Goal: Task Accomplishment & Management: Complete application form

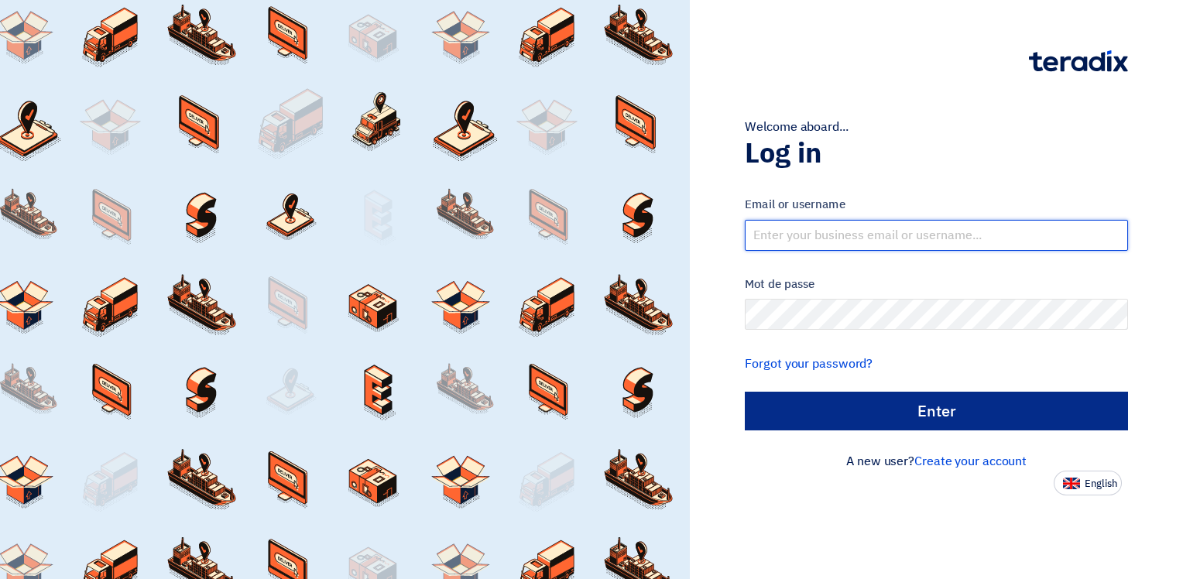
type input "[EMAIL_ADDRESS][DOMAIN_NAME]"
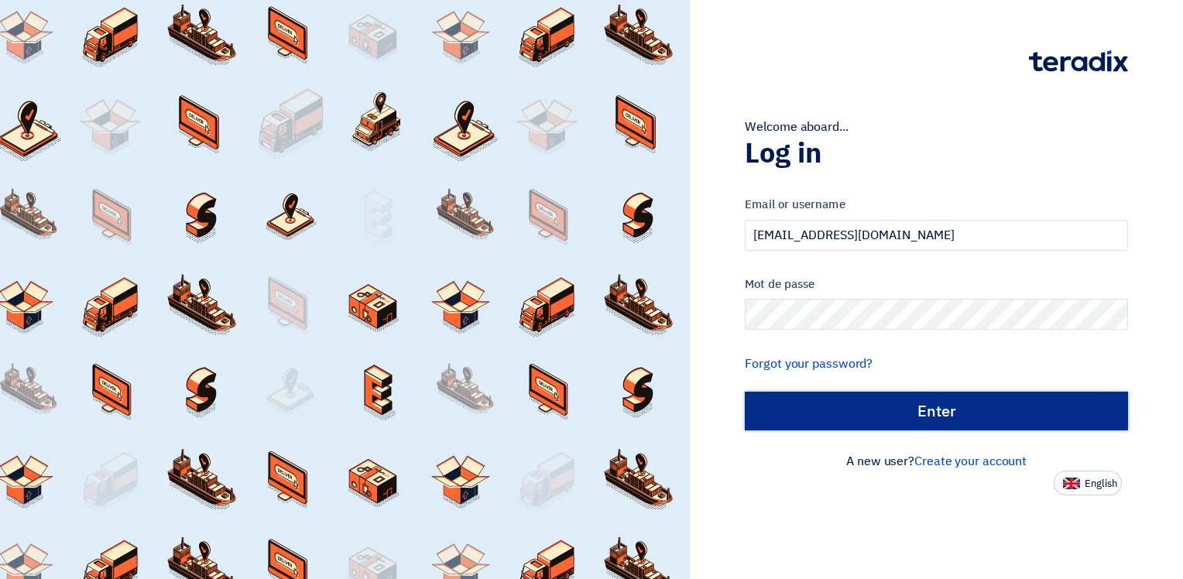
click at [942, 406] on input "Enter" at bounding box center [936, 411] width 383 height 39
type input "Sign in"
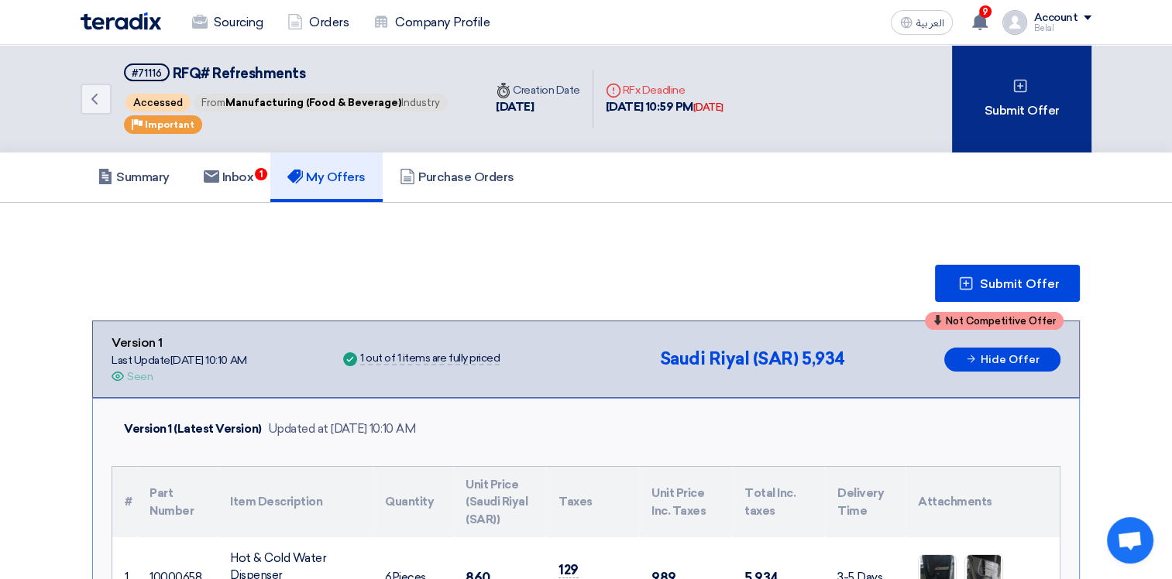
click at [1029, 104] on div "Submit Offer" at bounding box center [1021, 99] width 139 height 108
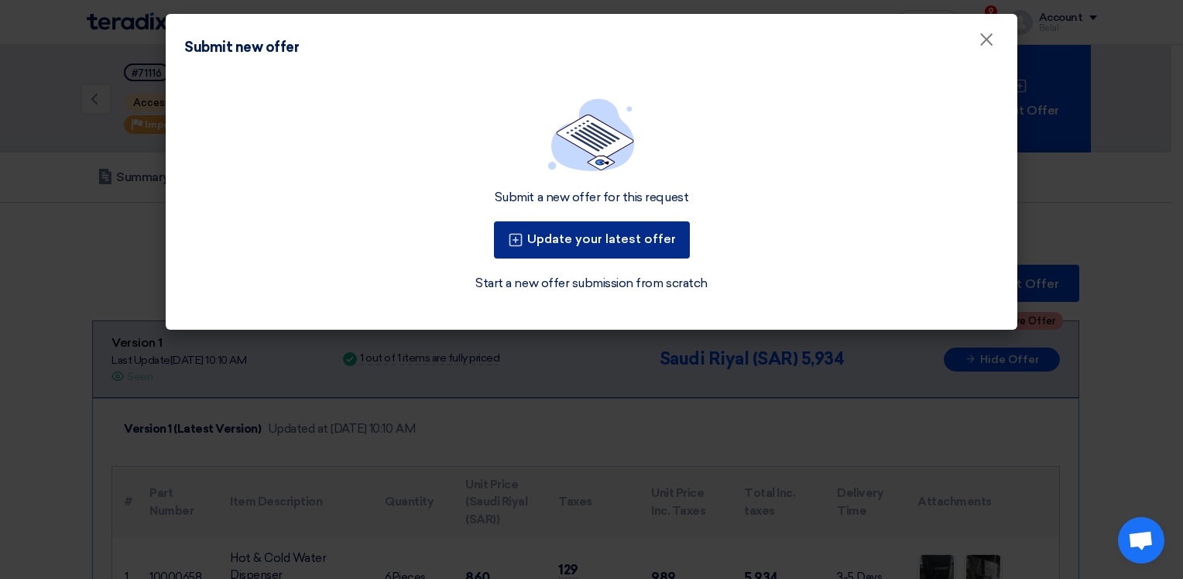
click at [595, 235] on button "Update your latest offer" at bounding box center [592, 239] width 196 height 37
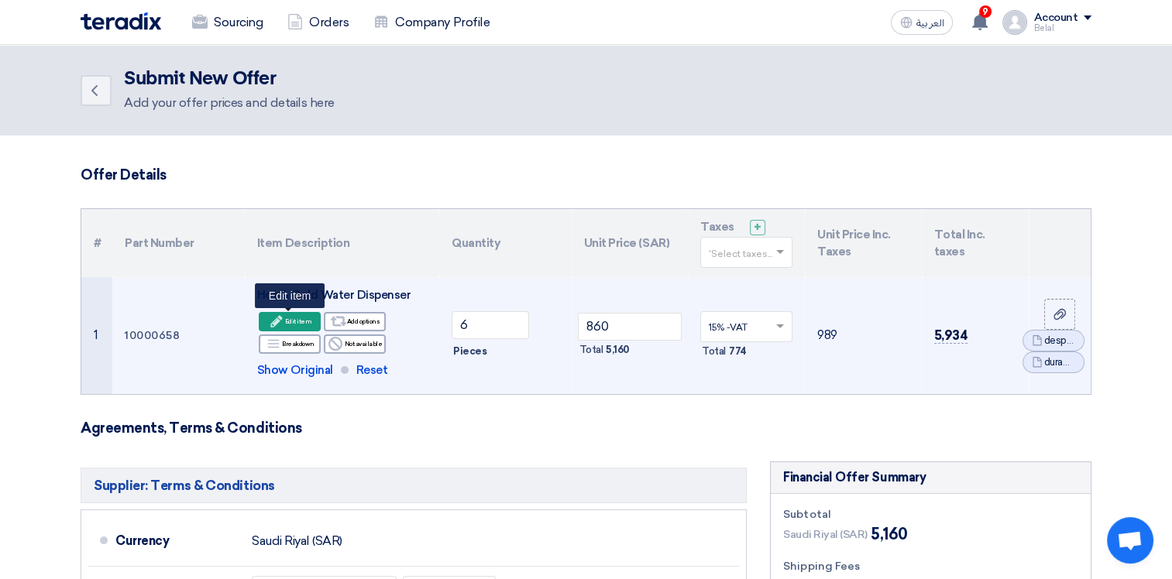
click at [292, 322] on div "Edit Edit item" at bounding box center [290, 321] width 62 height 19
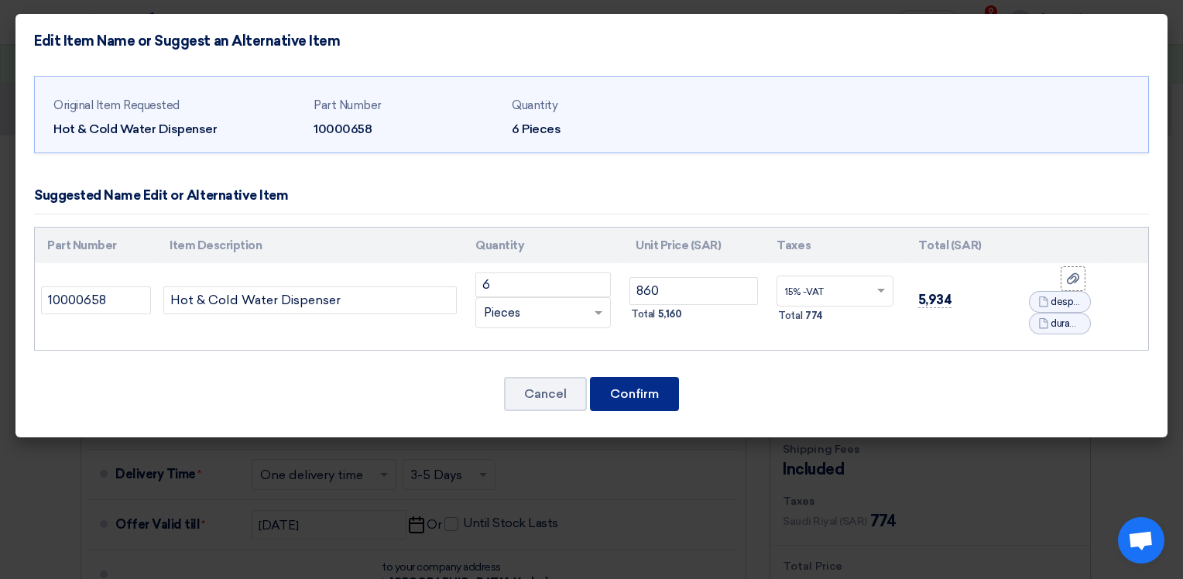
click at [634, 394] on button "Confirm" at bounding box center [634, 394] width 89 height 34
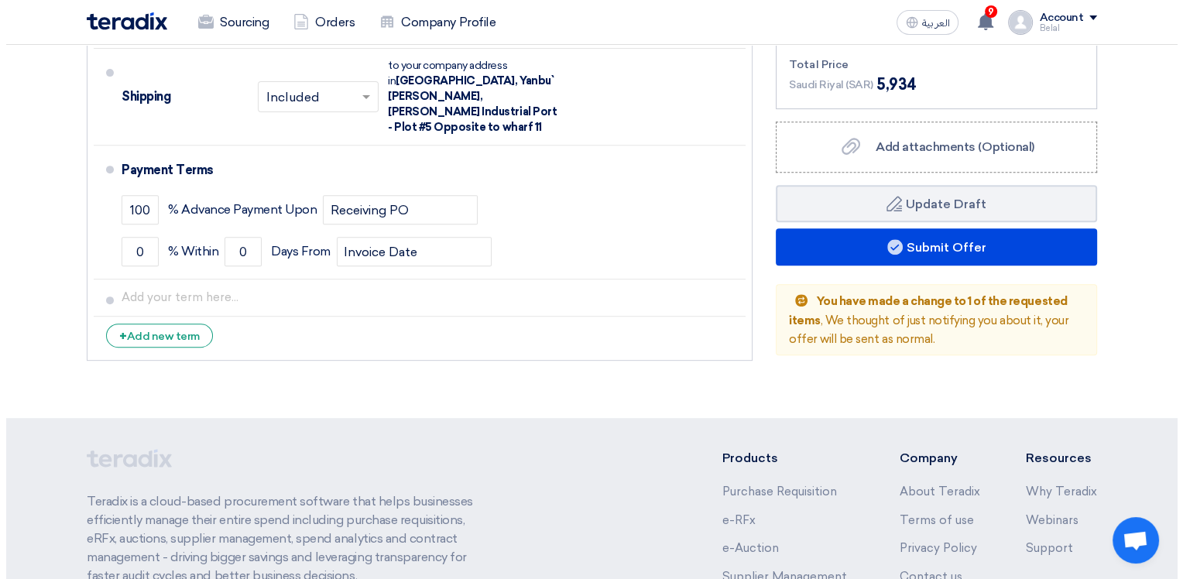
scroll to position [774, 0]
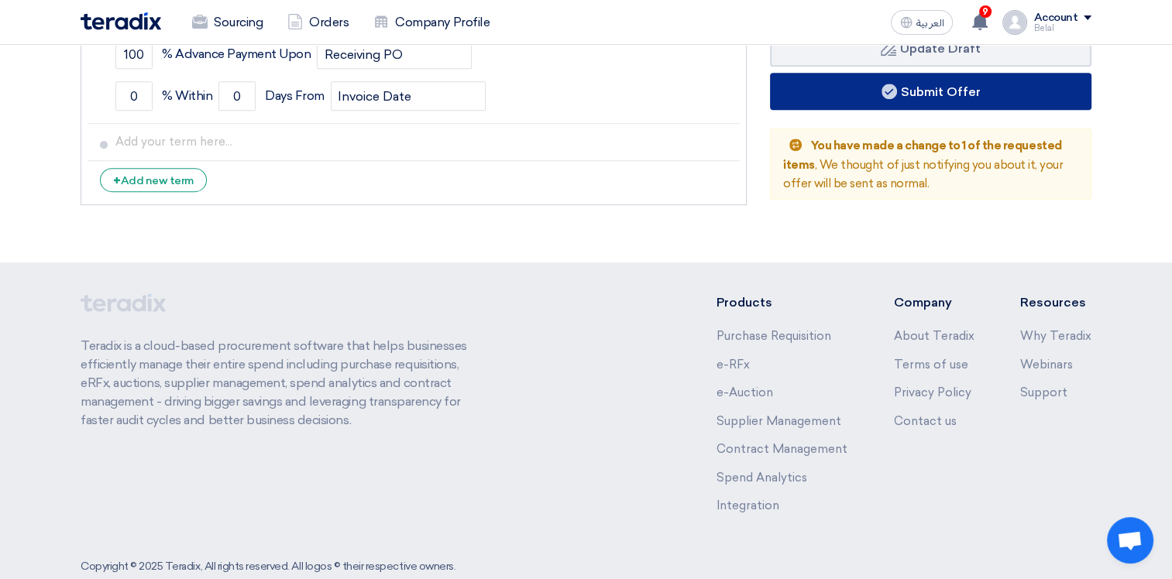
click at [994, 91] on button "Submit Offer" at bounding box center [930, 91] width 321 height 37
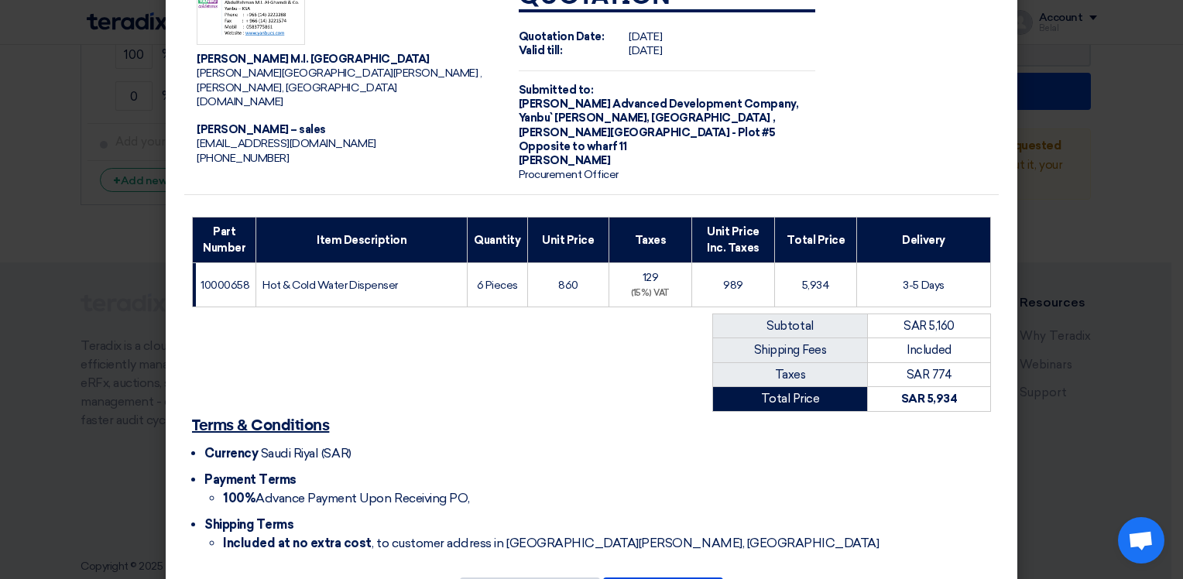
scroll to position [105, 0]
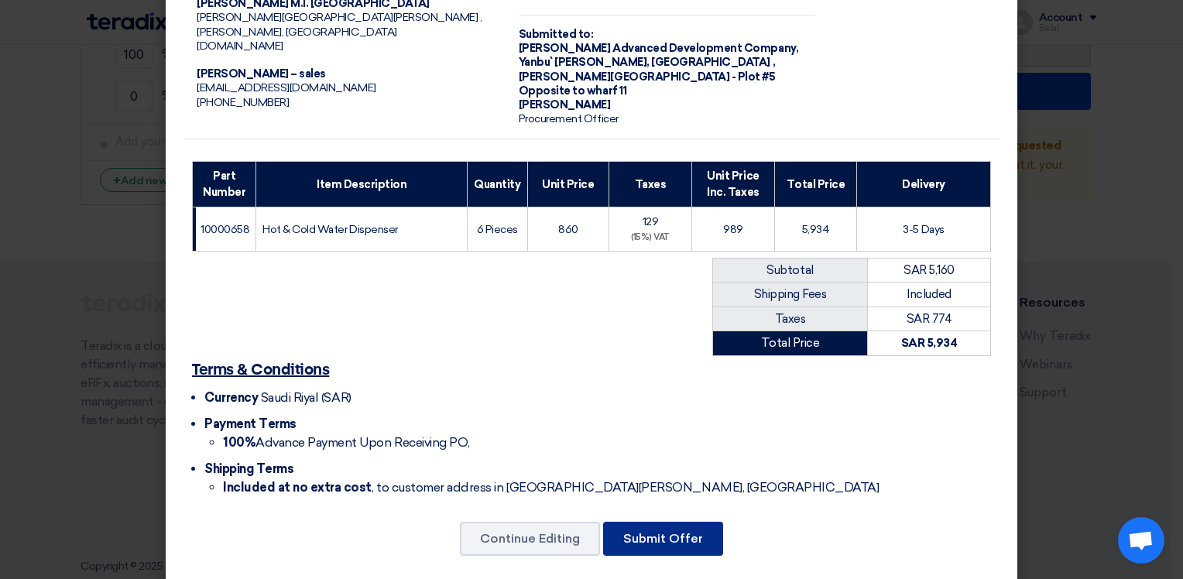
click at [665, 523] on button "Submit Offer" at bounding box center [663, 539] width 120 height 34
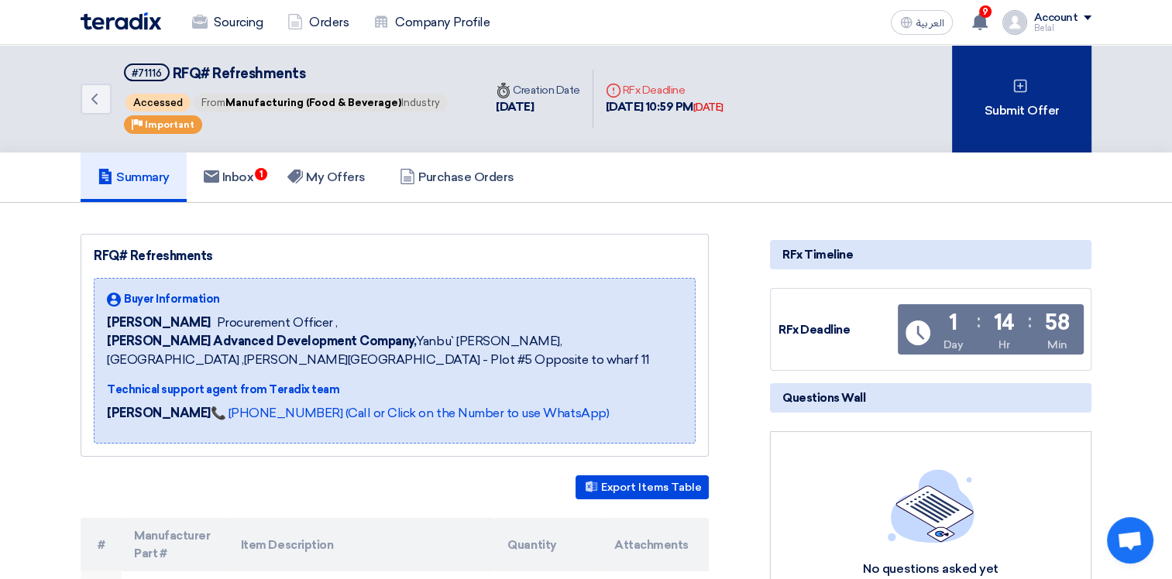
click at [1013, 97] on div "Submit Offer" at bounding box center [1021, 99] width 139 height 108
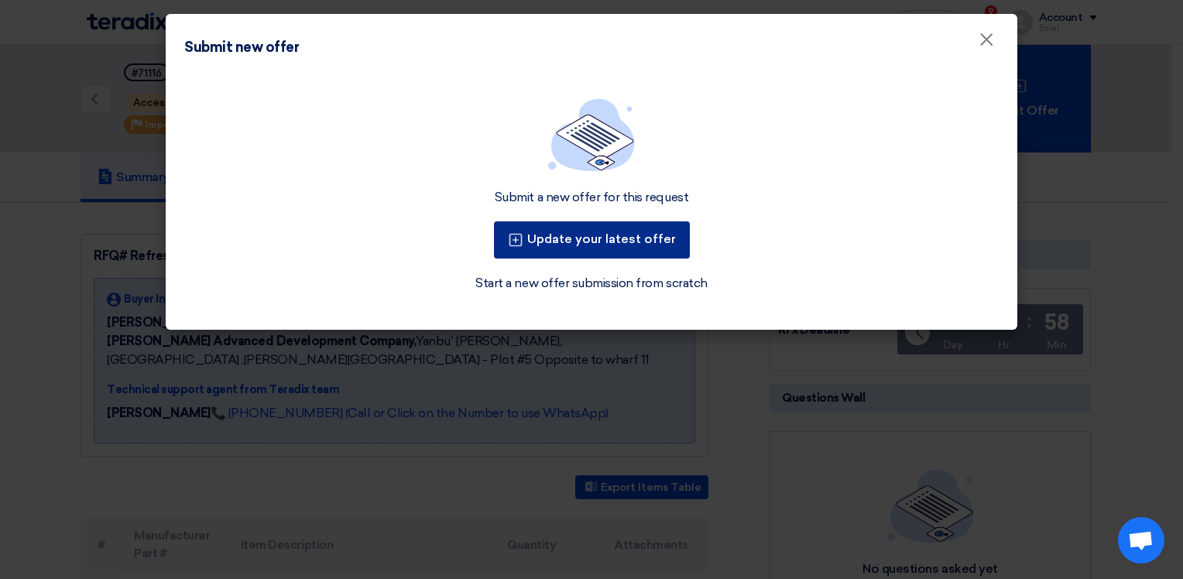
click at [632, 239] on button "Update your latest offer" at bounding box center [592, 239] width 196 height 37
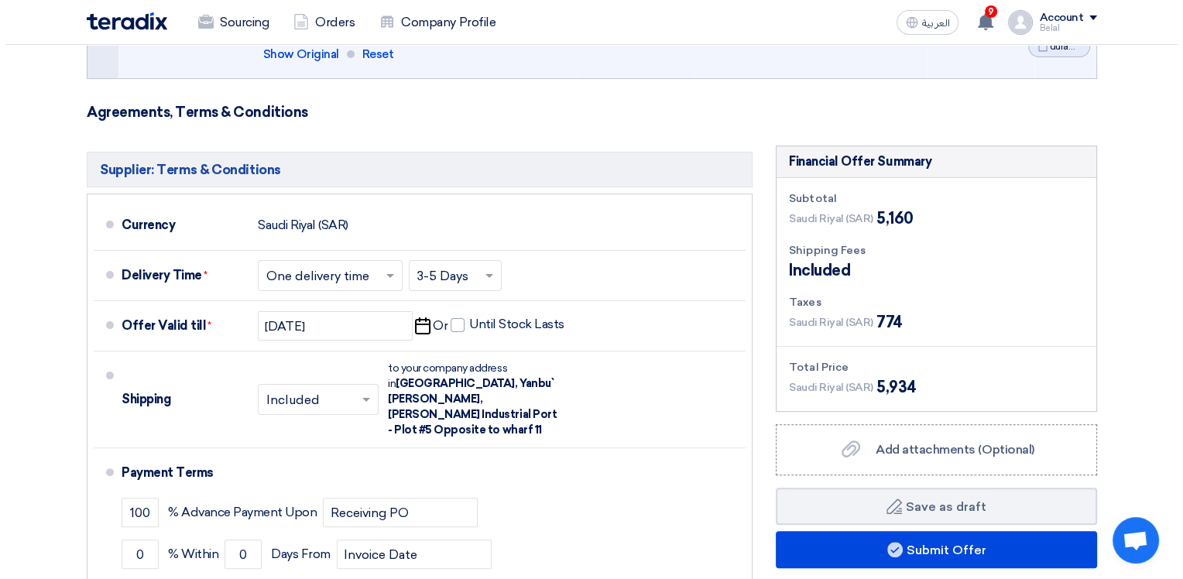
scroll to position [387, 0]
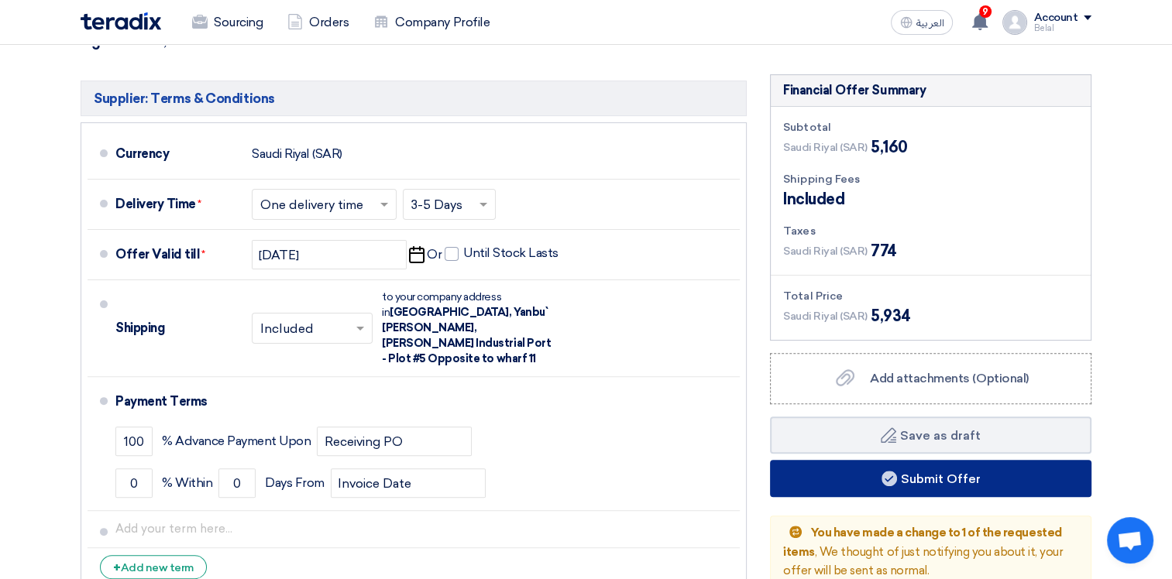
click at [945, 474] on button "Submit Offer" at bounding box center [930, 478] width 321 height 37
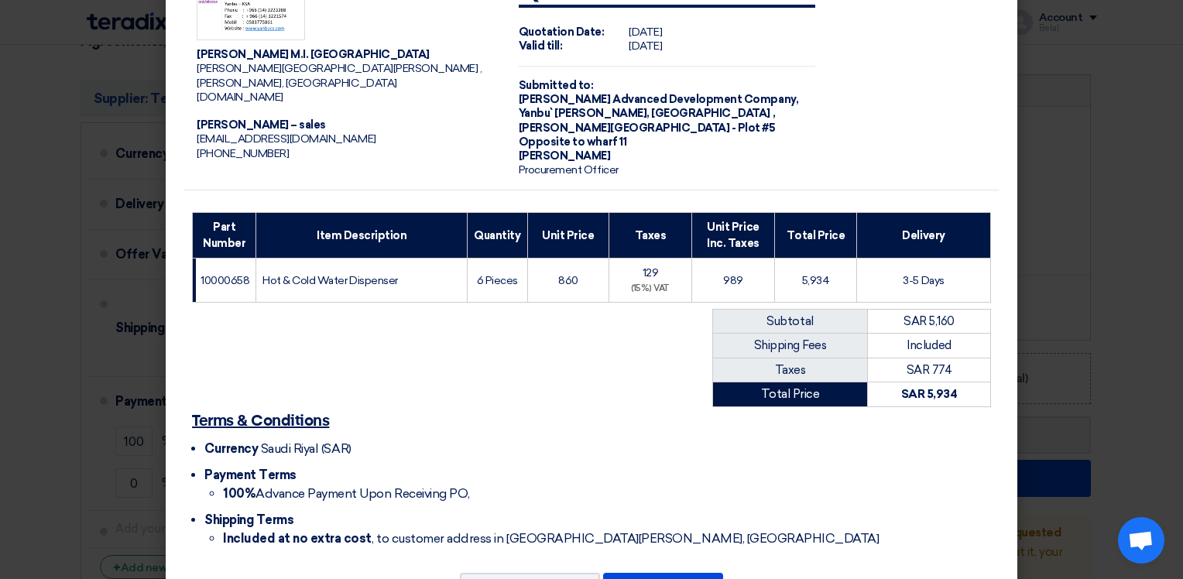
scroll to position [105, 0]
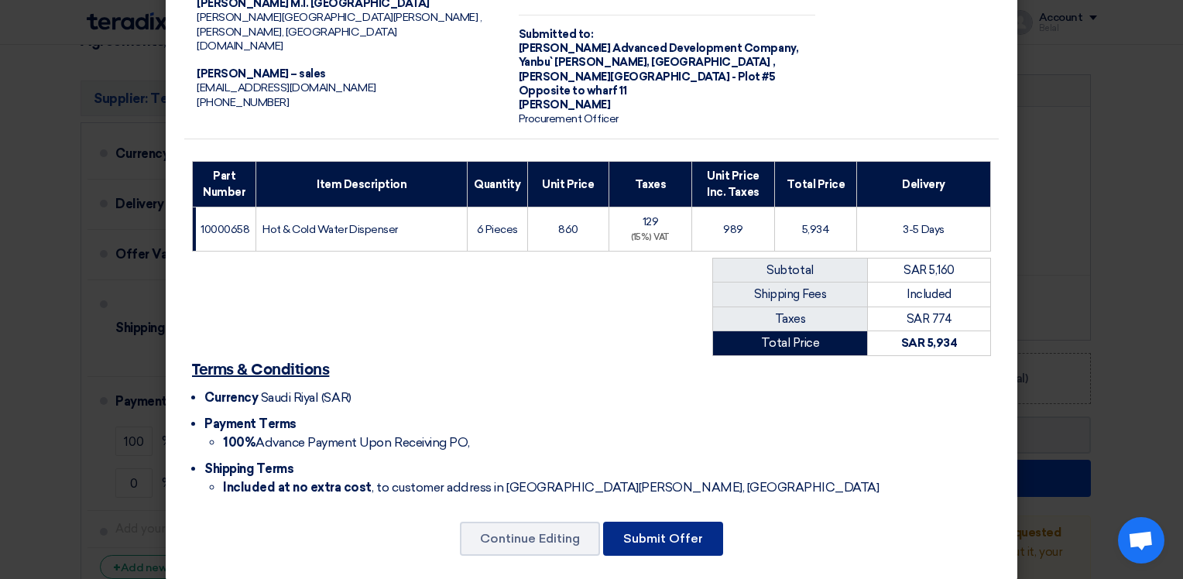
click at [660, 522] on button "Submit Offer" at bounding box center [663, 539] width 120 height 34
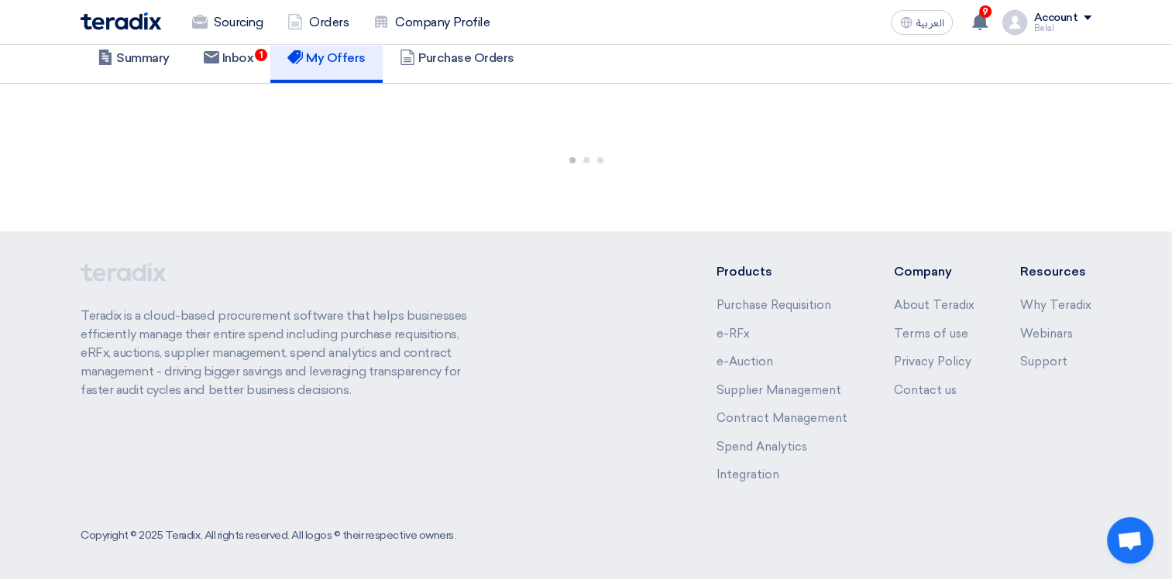
scroll to position [997, 0]
